Goal: Communication & Community: Answer question/provide support

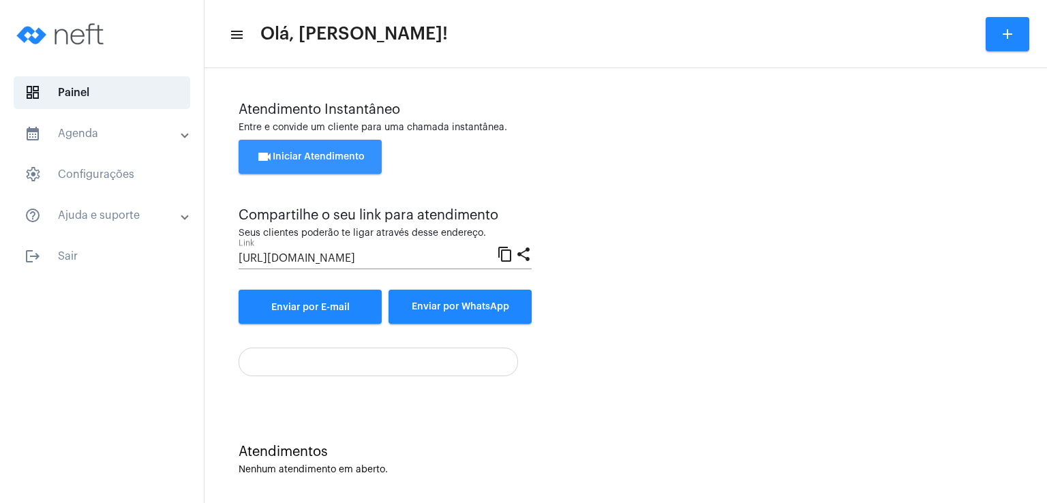
click at [296, 159] on span "videocam Iniciar Atendimento" at bounding box center [310, 157] width 108 height 10
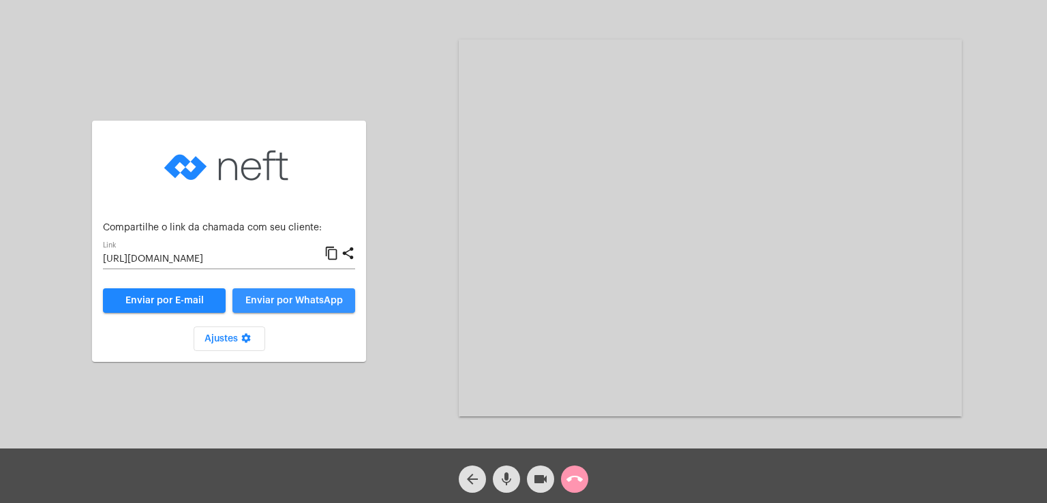
click at [281, 309] on button "Enviar por WhatsApp" at bounding box center [293, 300] width 123 height 25
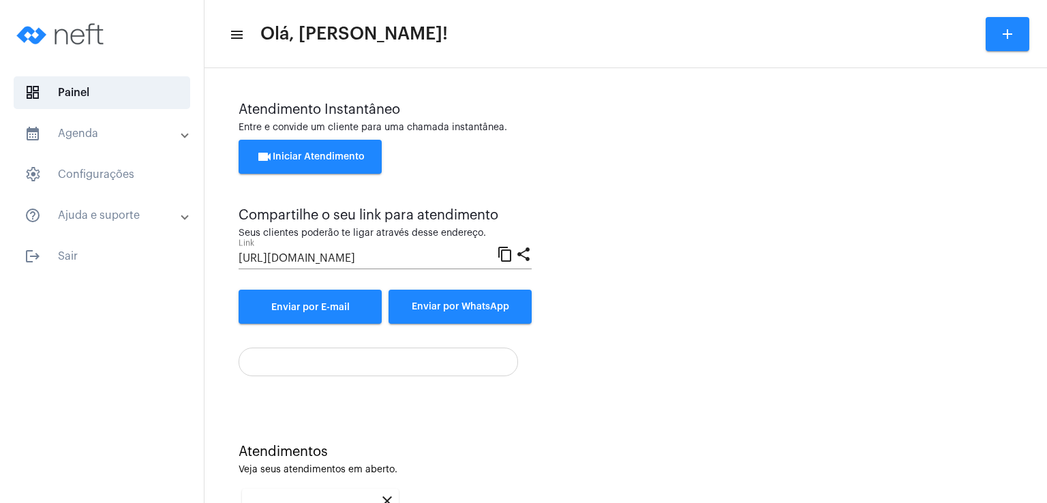
click at [1036, 418] on div "Atendimento Instantâneo Entre e convide um cliente para uma chamada instantânea…" at bounding box center [625, 376] width 842 height 616
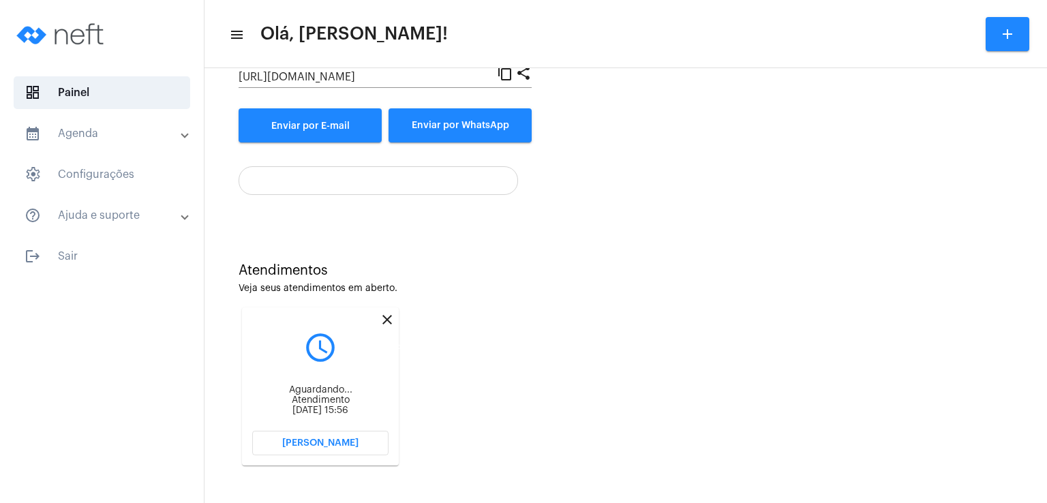
click at [387, 317] on mat-icon "close" at bounding box center [387, 319] width 16 height 16
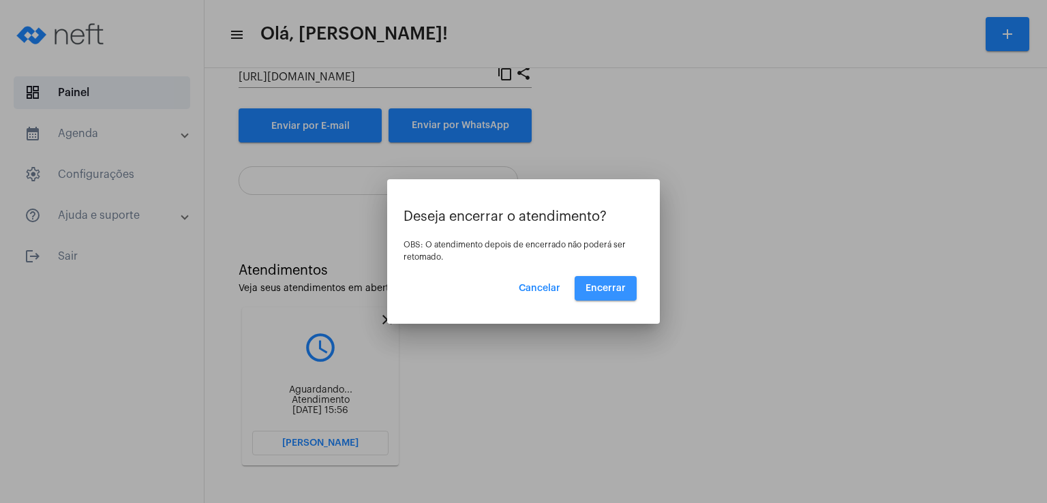
click at [625, 289] on span "Encerrar" at bounding box center [605, 288] width 40 height 10
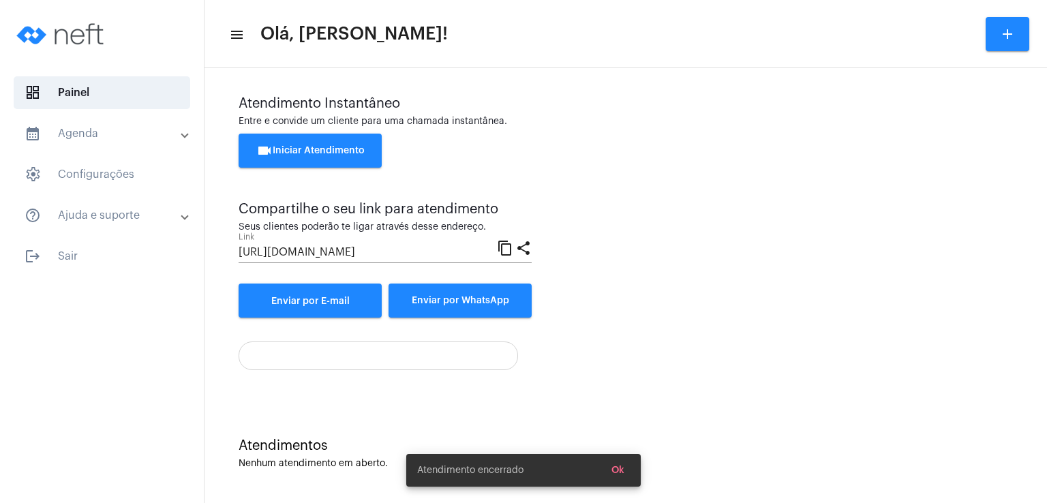
scroll to position [6, 0]
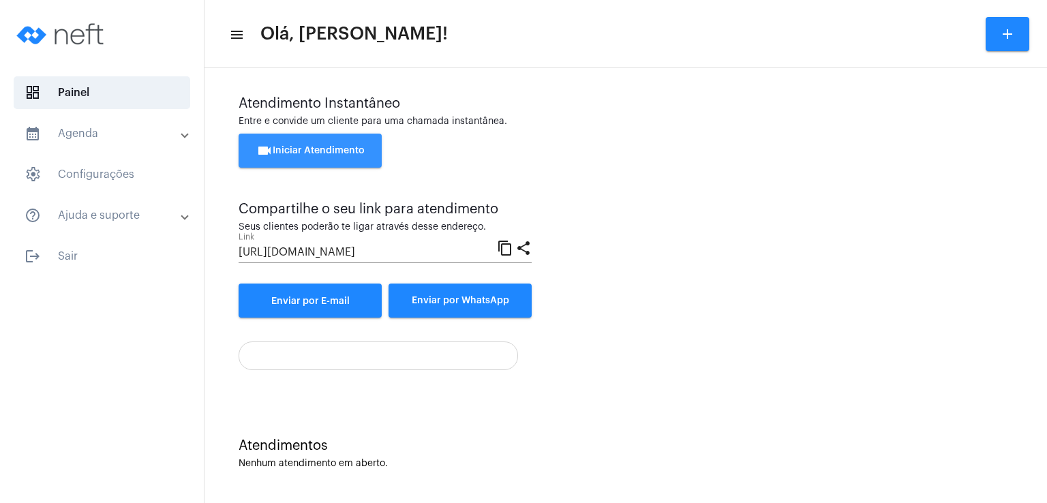
click at [352, 150] on span "videocam Iniciar Atendimento" at bounding box center [310, 151] width 108 height 10
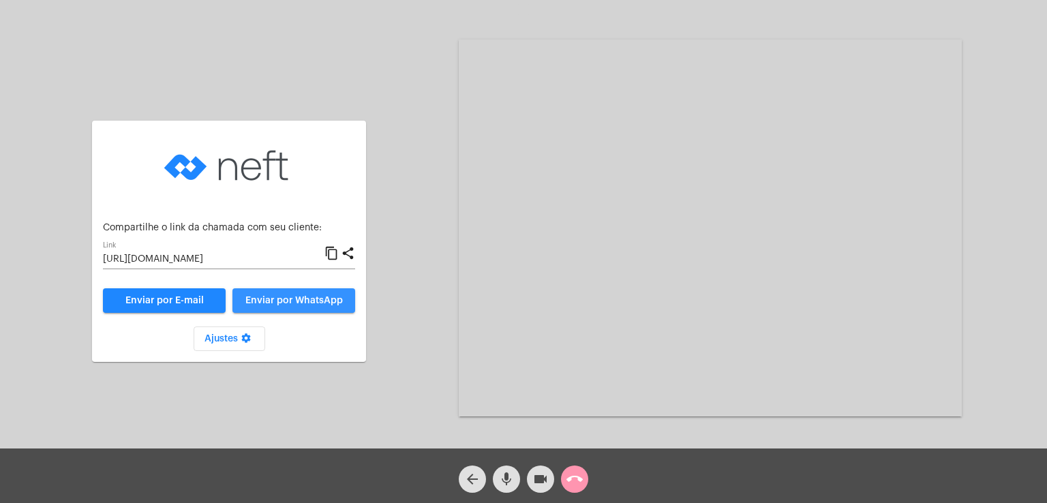
click at [309, 300] on span "Enviar por WhatsApp" at bounding box center [293, 301] width 97 height 10
click at [541, 476] on mat-icon "videocam" at bounding box center [540, 479] width 16 height 16
click at [540, 476] on mat-icon "videocam_off" at bounding box center [540, 479] width 16 height 16
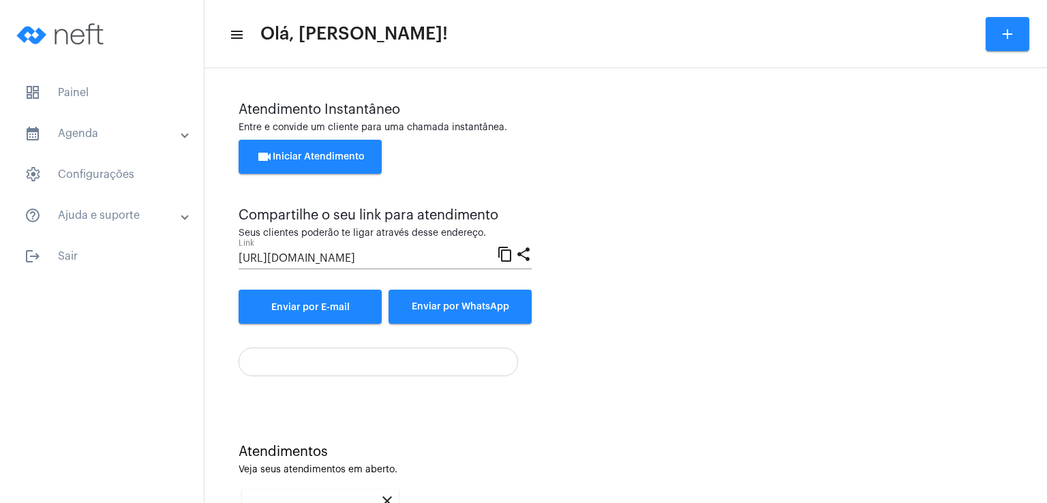
scroll to position [182, 0]
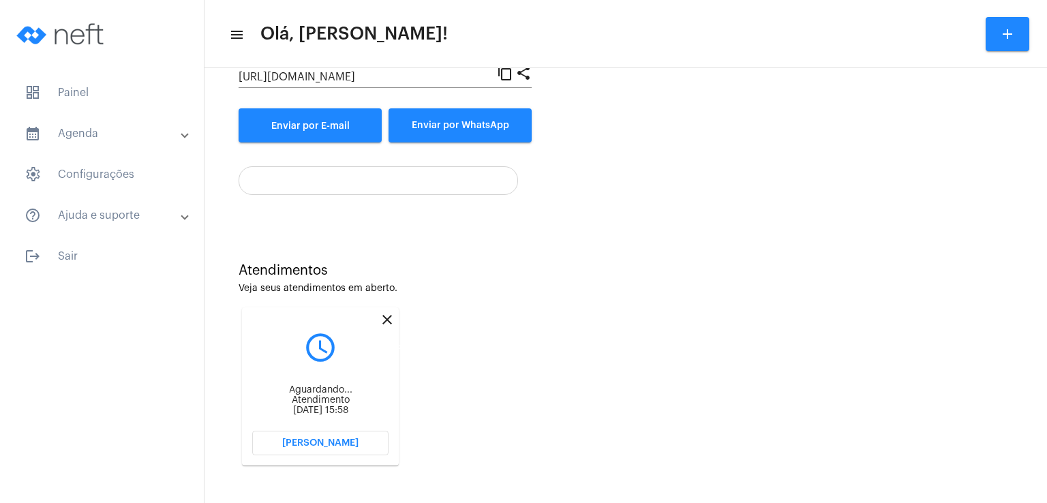
click at [388, 317] on mat-icon "close" at bounding box center [387, 319] width 16 height 16
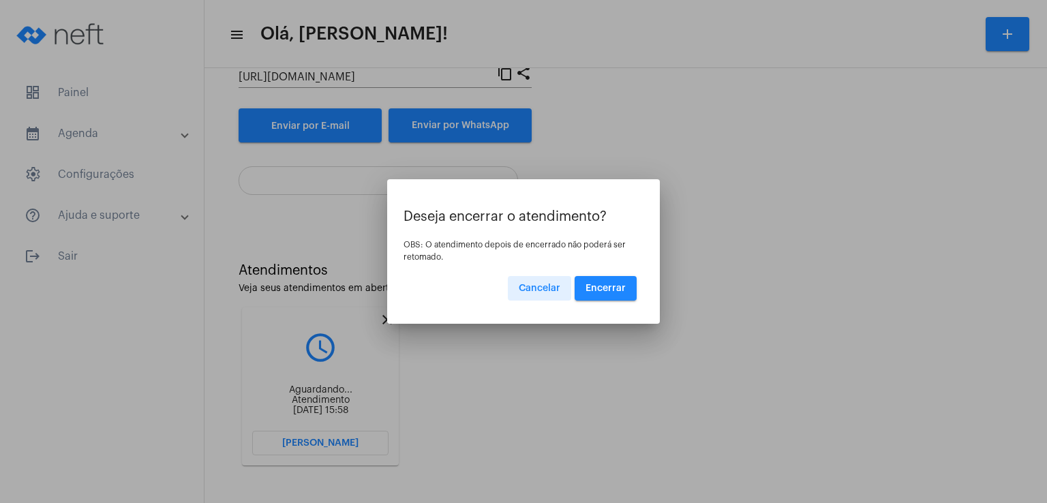
click at [616, 285] on span "Encerrar" at bounding box center [605, 288] width 40 height 10
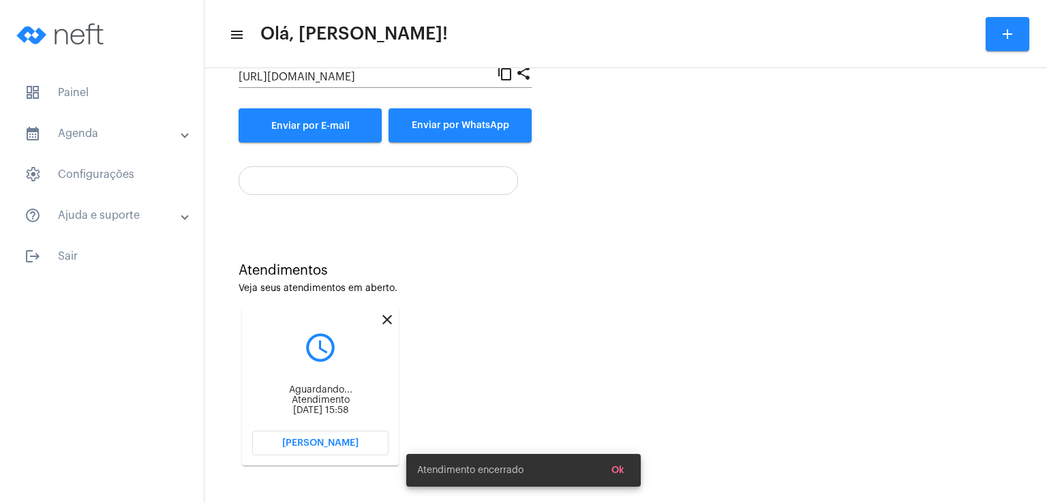
scroll to position [6, 0]
